Goal: Task Accomplishment & Management: Use online tool/utility

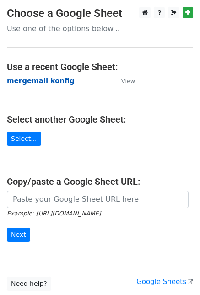
click at [59, 84] on strong "mergemail konfig" at bounding box center [41, 81] width 68 height 8
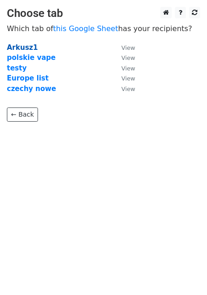
click at [18, 48] on strong "Arkusz1" at bounding box center [22, 47] width 31 height 8
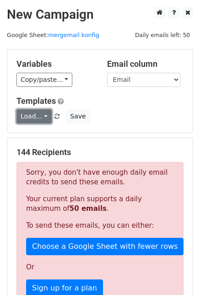
click at [37, 115] on link "Load..." at bounding box center [33, 116] width 35 height 14
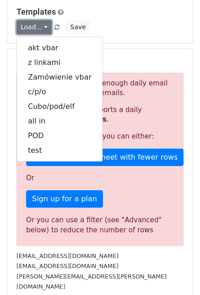
scroll to position [46, 0]
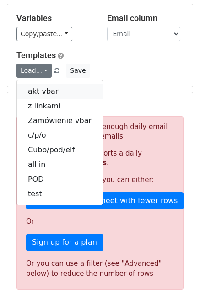
click at [43, 94] on link "akt vbar" at bounding box center [59, 91] width 85 height 15
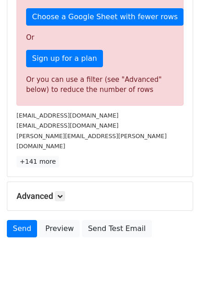
scroll to position [238, 0]
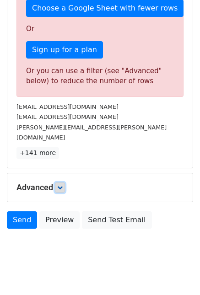
click at [61, 182] on link at bounding box center [60, 187] width 10 height 10
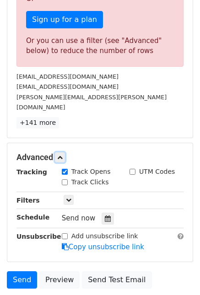
scroll to position [328, 0]
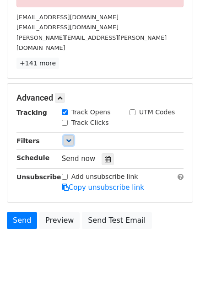
click at [71, 135] on link at bounding box center [69, 140] width 10 height 10
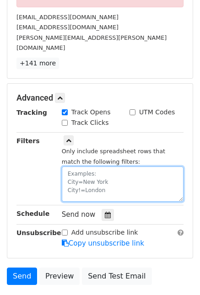
click at [103, 167] on textarea at bounding box center [123, 183] width 122 height 35
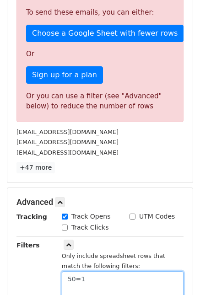
scroll to position [191, 0]
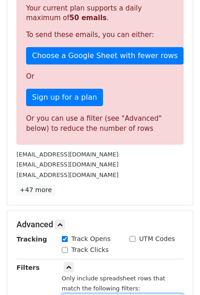
type textarea "50=1"
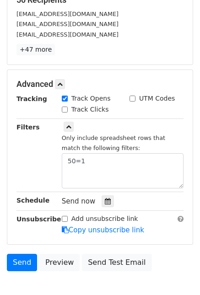
scroll to position [168, 0]
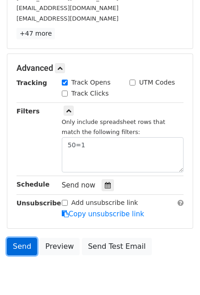
click at [20, 242] on link "Send" at bounding box center [22, 246] width 30 height 17
click at [20, 246] on link "Send" at bounding box center [22, 246] width 30 height 17
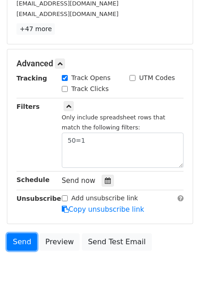
scroll to position [205, 0]
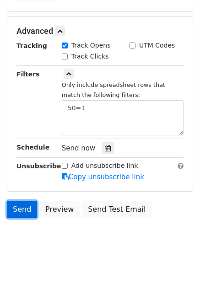
click at [22, 208] on link "Send" at bounding box center [22, 209] width 30 height 17
